Goal: Task Accomplishment & Management: Use online tool/utility

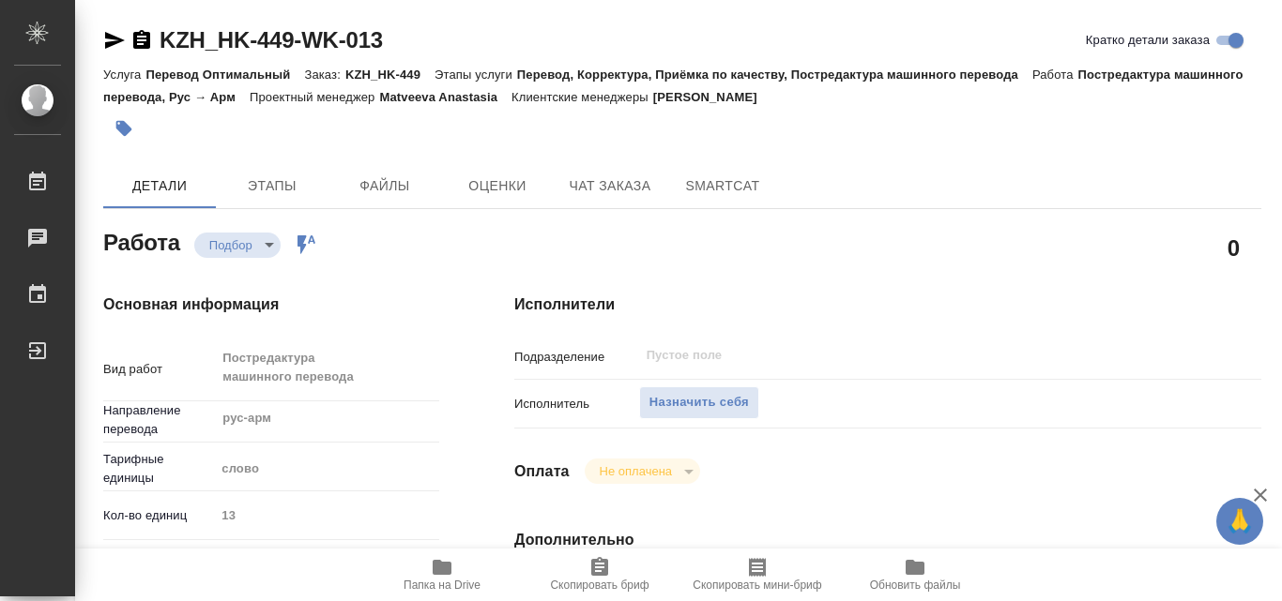
type textarea "x"
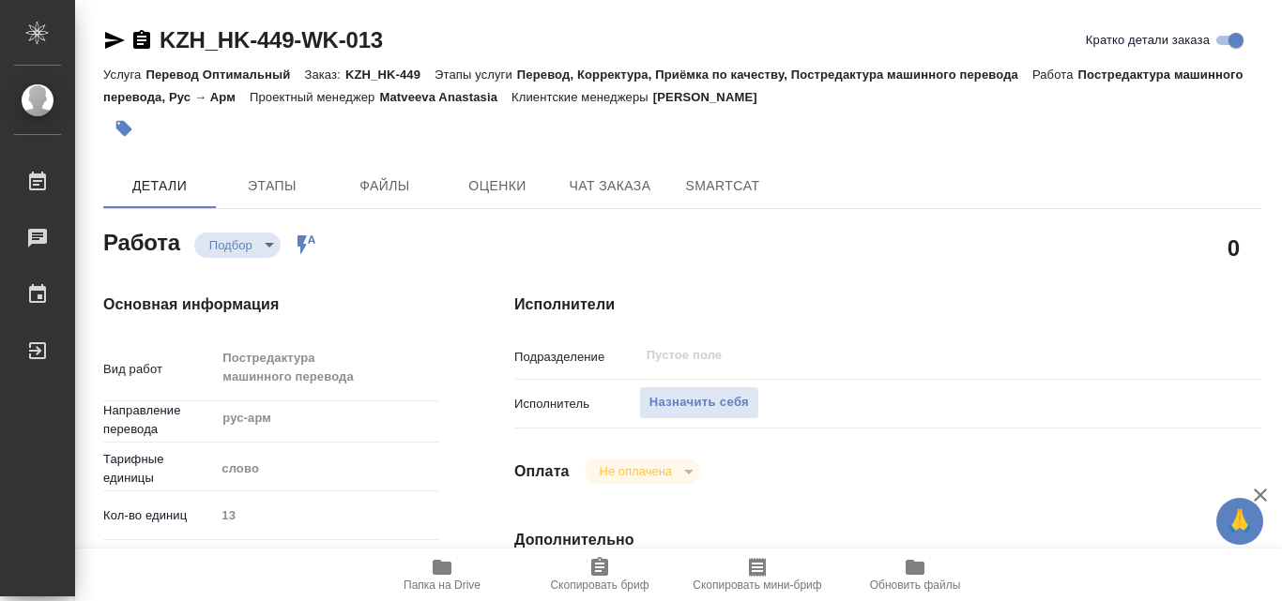
type textarea "x"
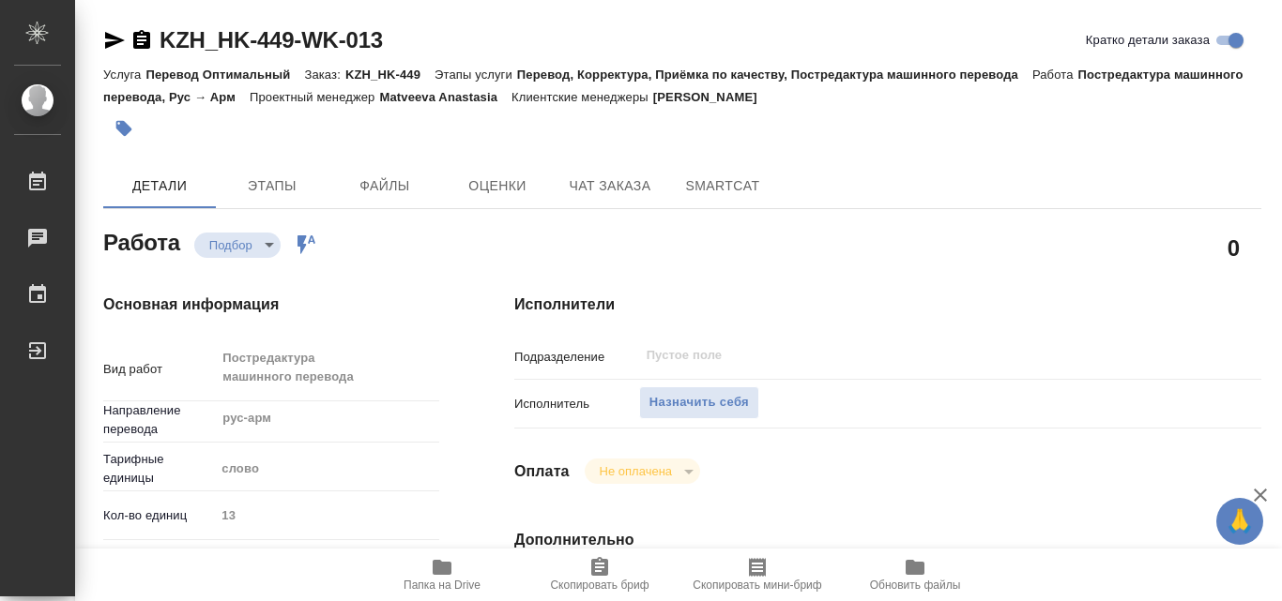
type textarea "x"
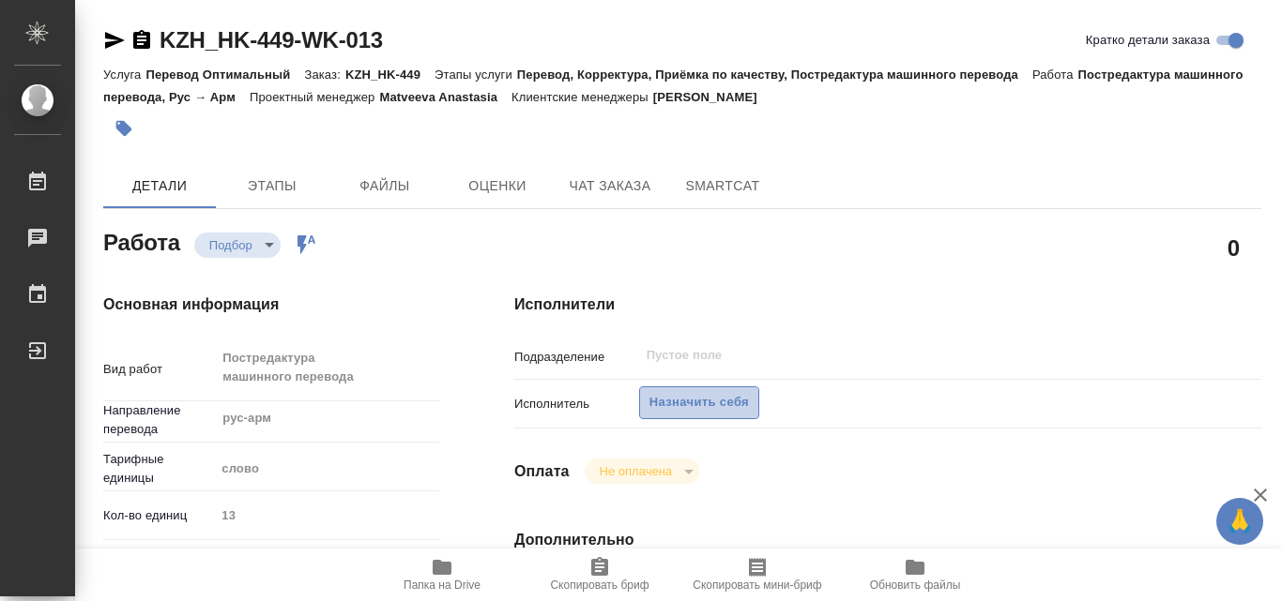
click at [678, 408] on span "Назначить себя" at bounding box center [698, 403] width 99 height 22
type textarea "x"
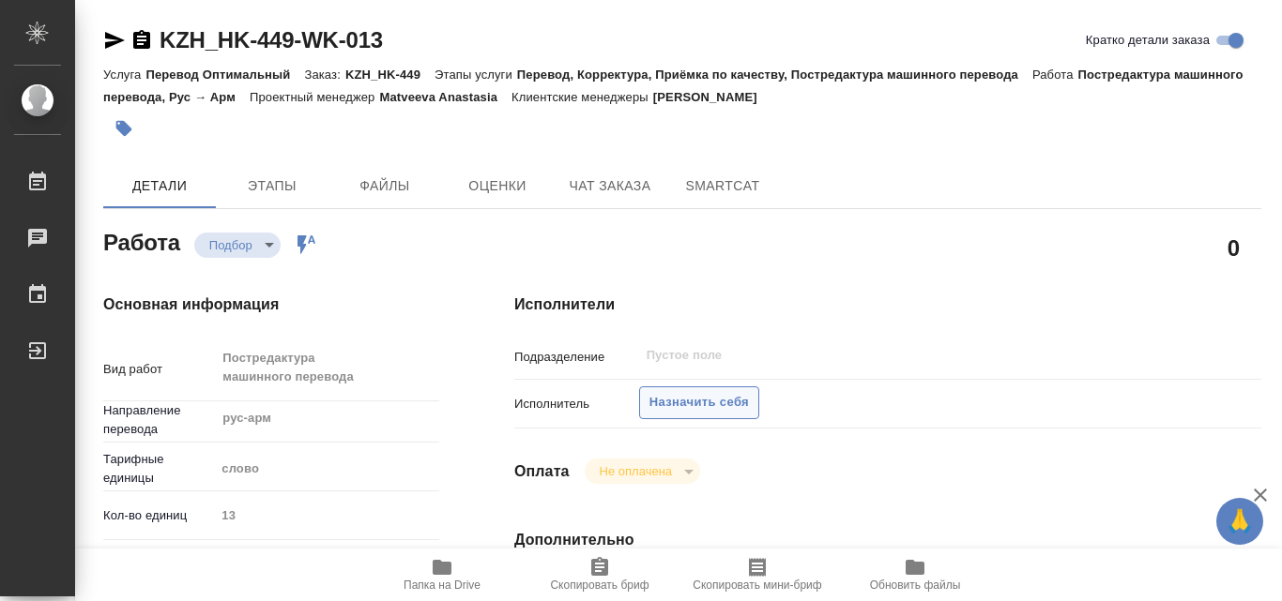
type textarea "x"
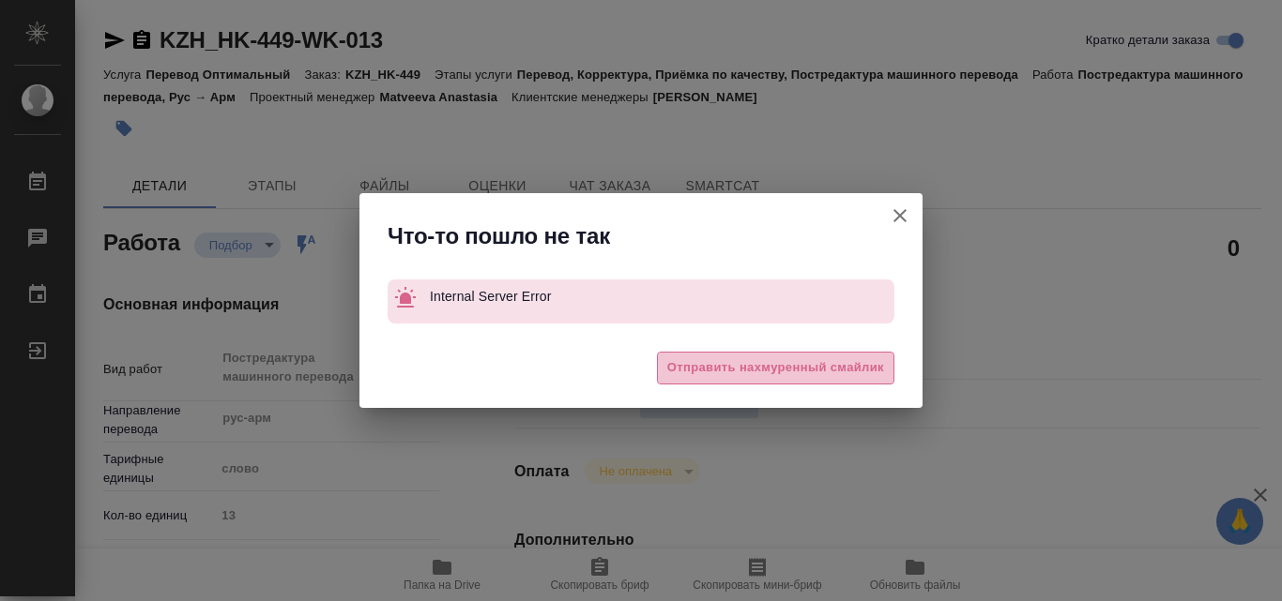
click at [748, 369] on span "Отправить нахмуренный смайлик" at bounding box center [775, 368] width 217 height 22
type textarea "x"
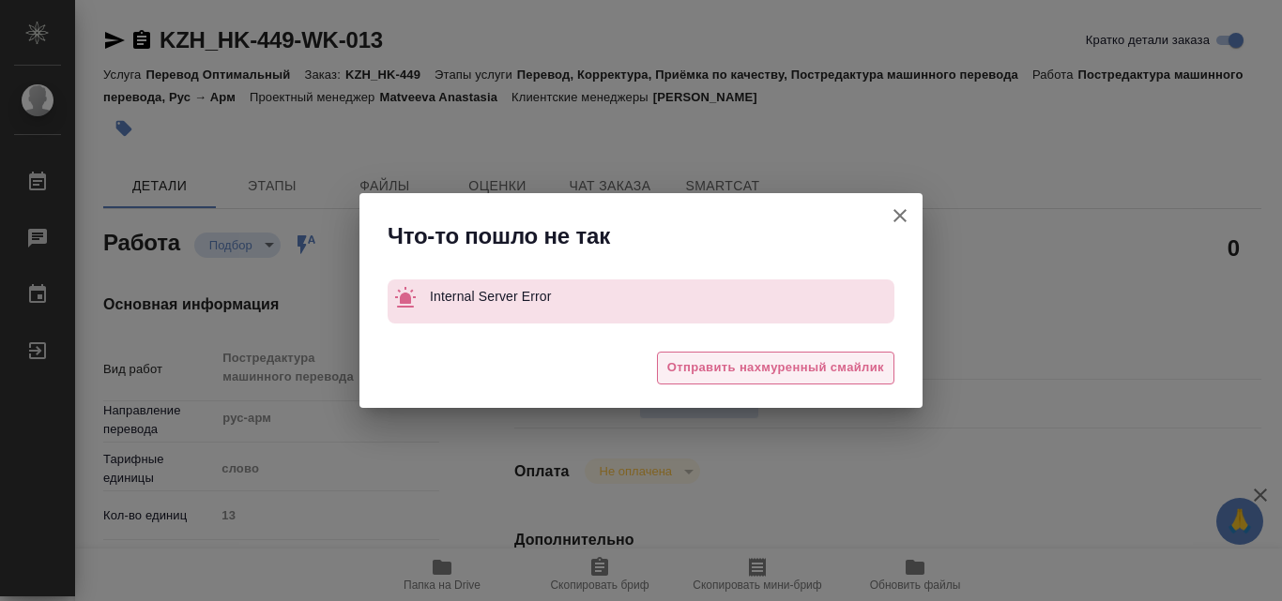
type textarea "x"
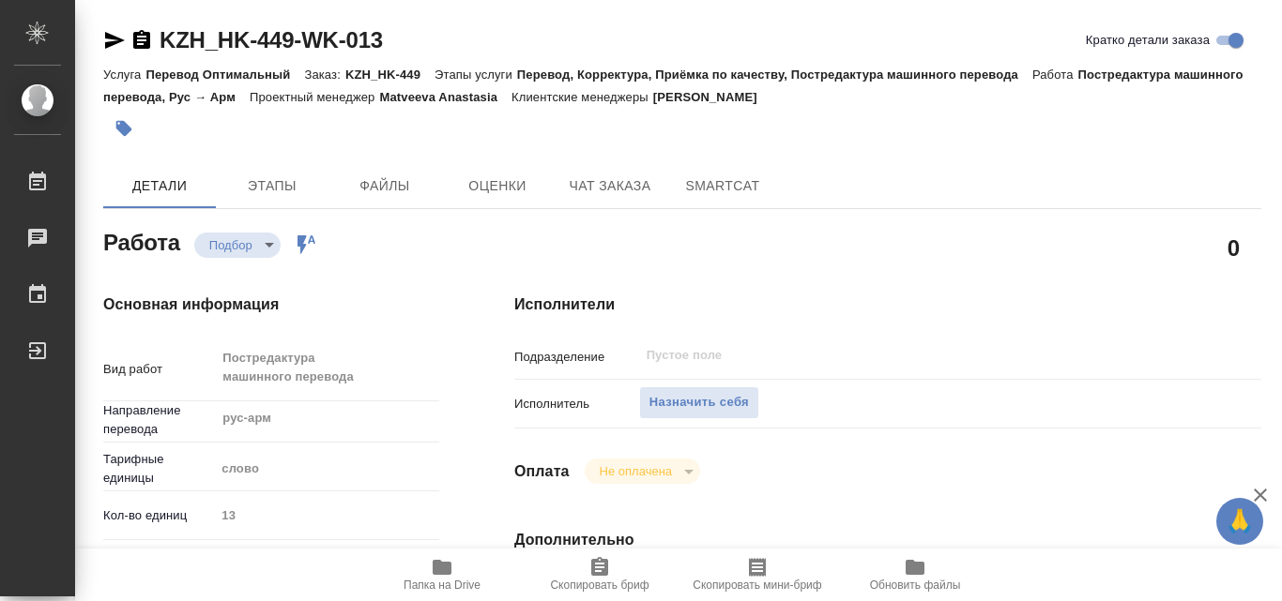
type textarea "x"
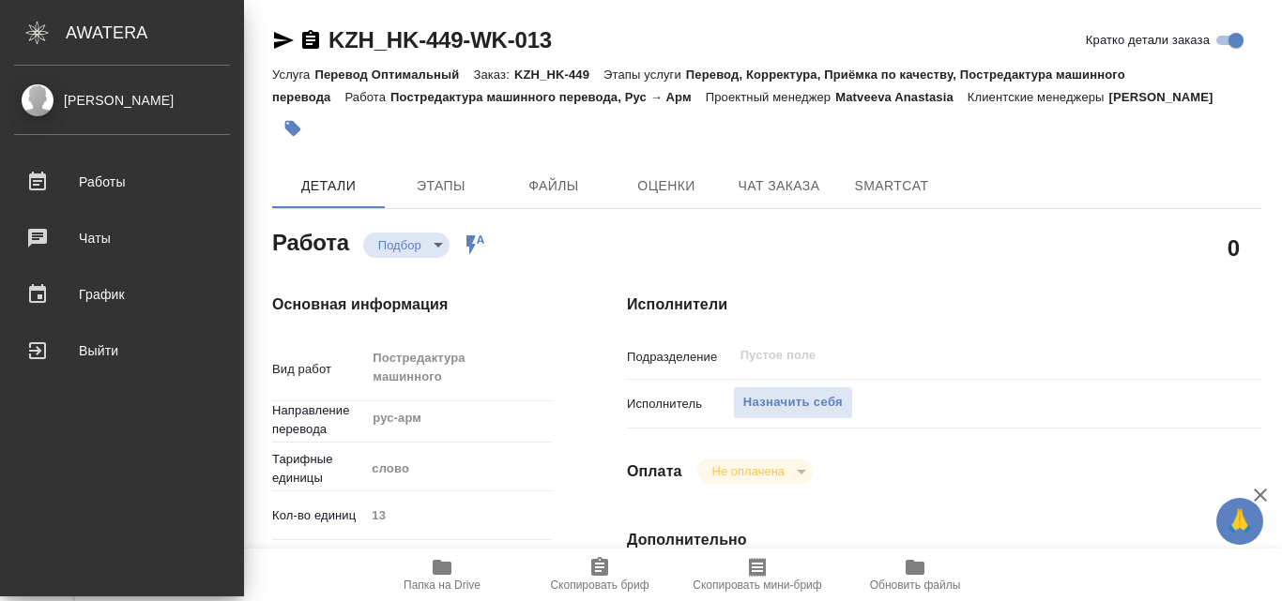
type textarea "x"
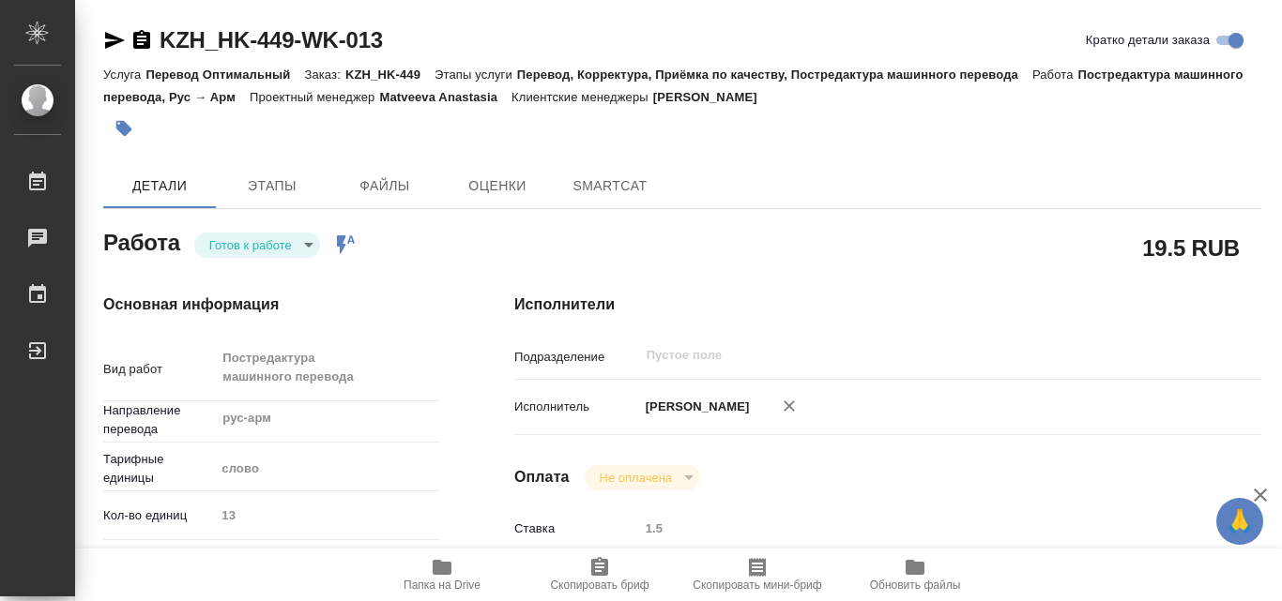
type textarea "x"
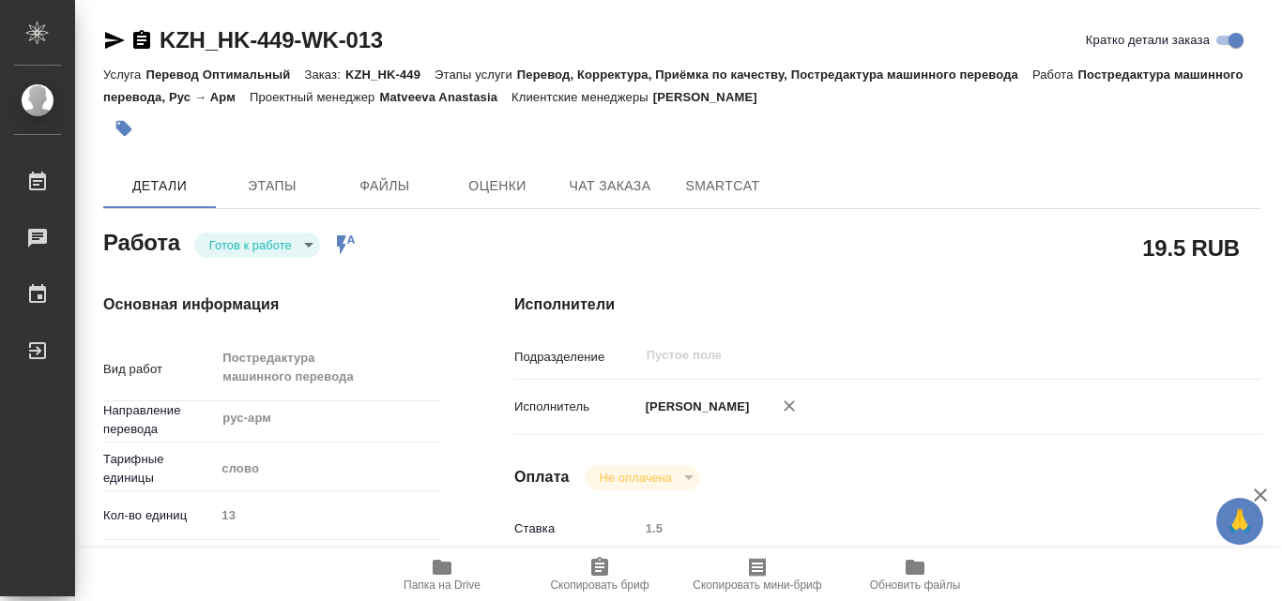
type textarea "x"
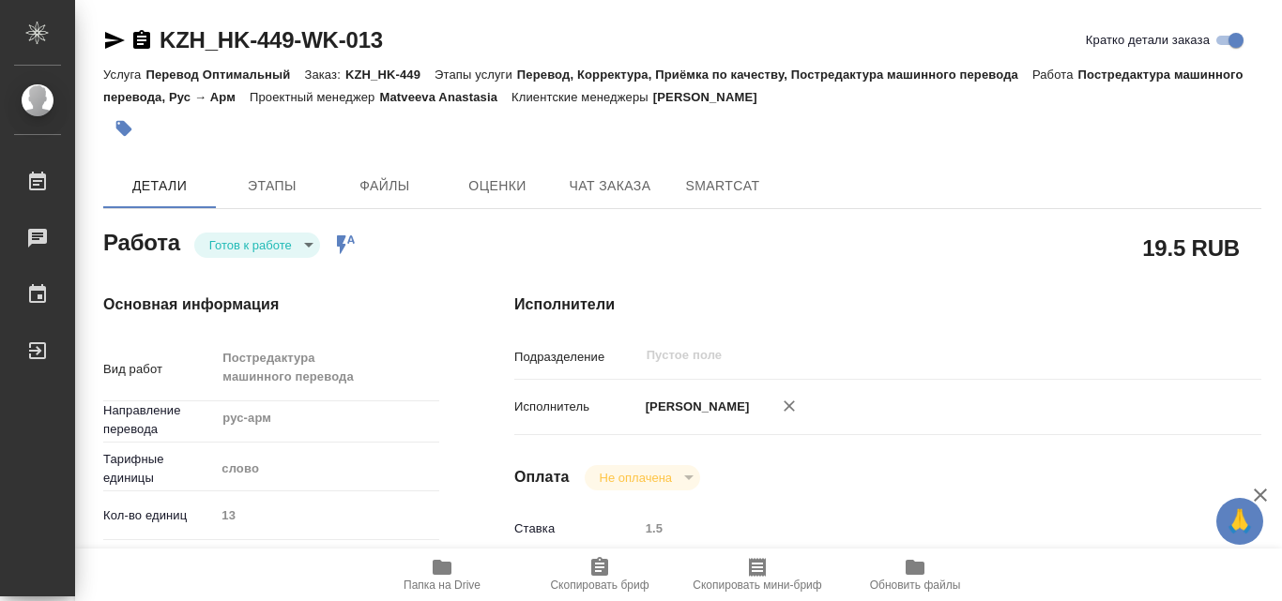
type textarea "x"
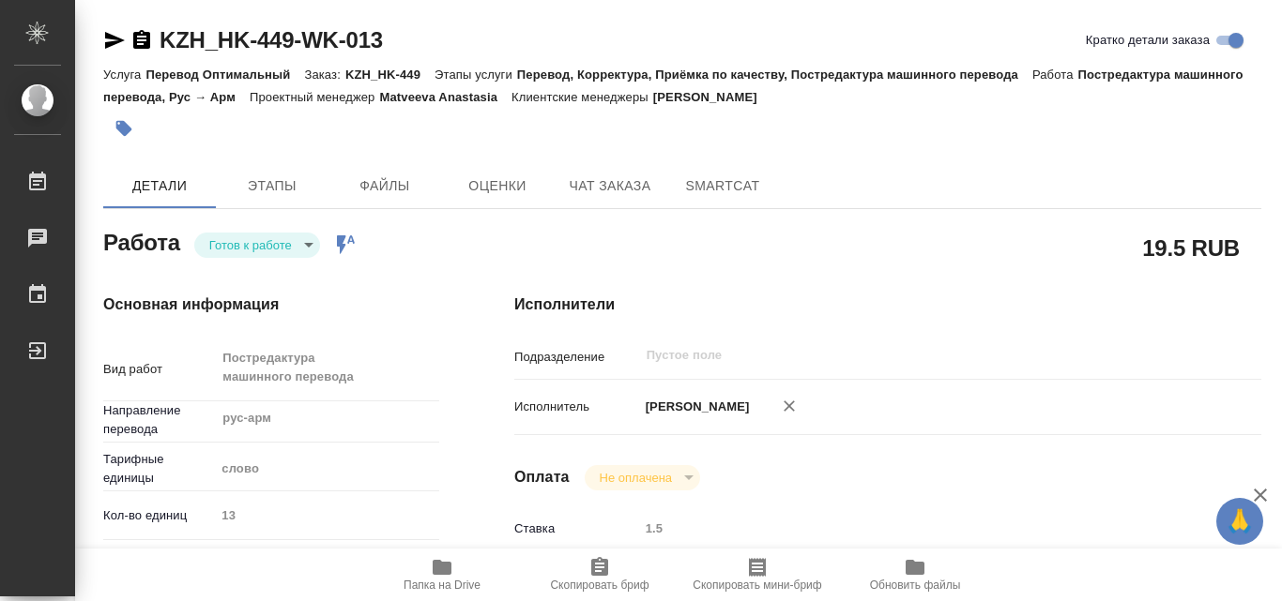
type textarea "x"
